Goal: Transaction & Acquisition: Subscribe to service/newsletter

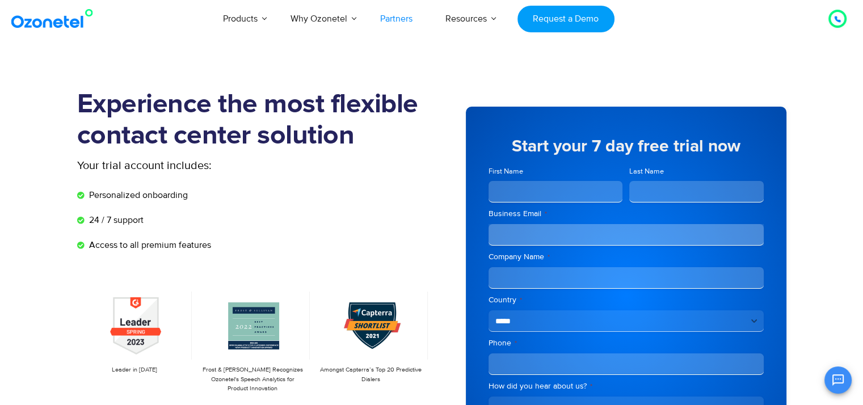
click at [397, 22] on link "Partners" at bounding box center [396, 18] width 65 height 37
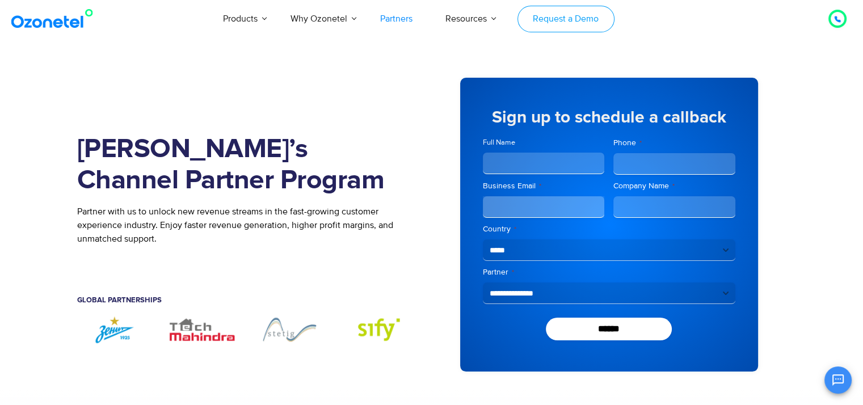
click at [588, 24] on link "Request a Demo" at bounding box center [566, 19] width 97 height 27
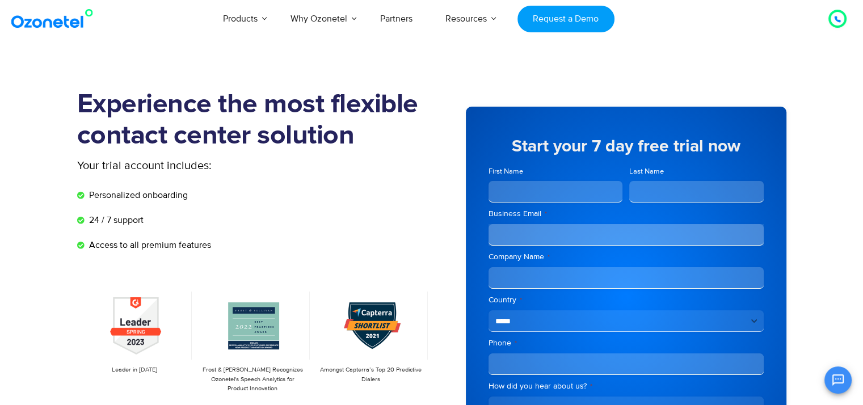
click at [530, 184] on input "First Name" at bounding box center [556, 192] width 134 height 22
type input "*"
click at [847, 21] on div at bounding box center [838, 19] width 22 height 22
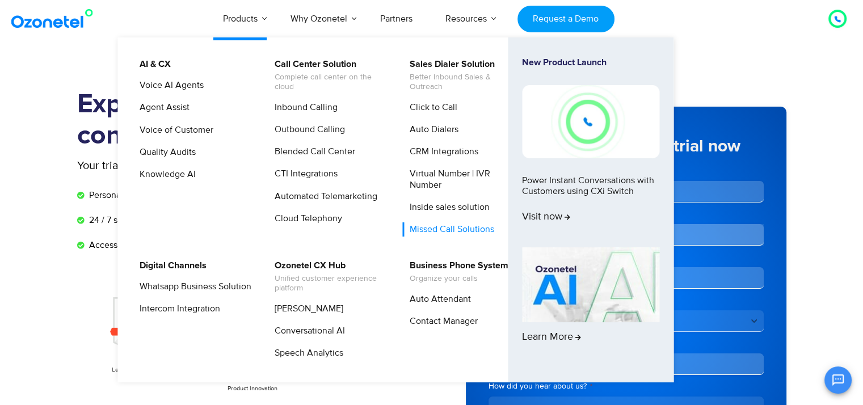
click at [452, 233] on link "Missed Call Solutions" at bounding box center [449, 229] width 94 height 14
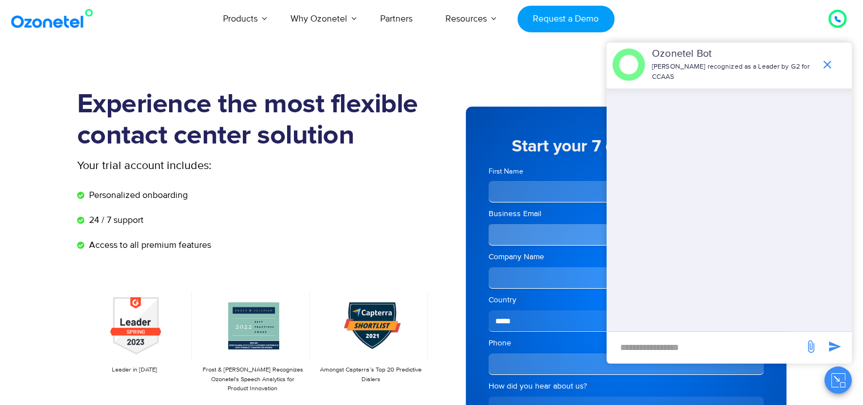
click at [236, 197] on li "Personalized onboarding" at bounding box center [254, 197] width 355 height 19
click at [647, 350] on input "new-msg-input" at bounding box center [705, 347] width 186 height 19
type input "*"
type input "**"
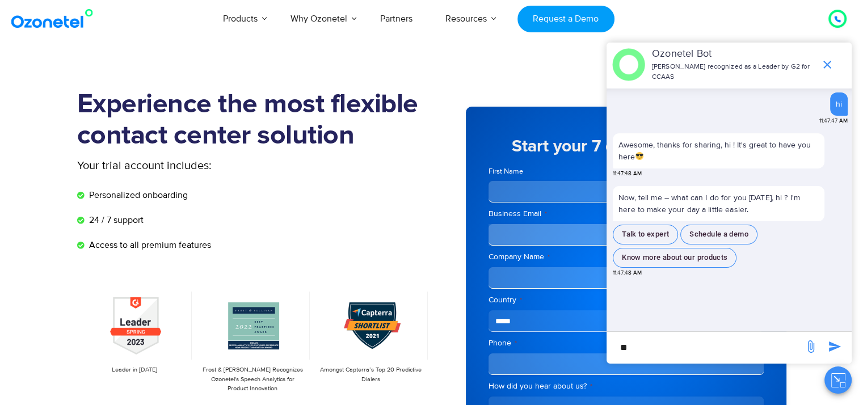
type input "*"
